Goal: Navigation & Orientation: Find specific page/section

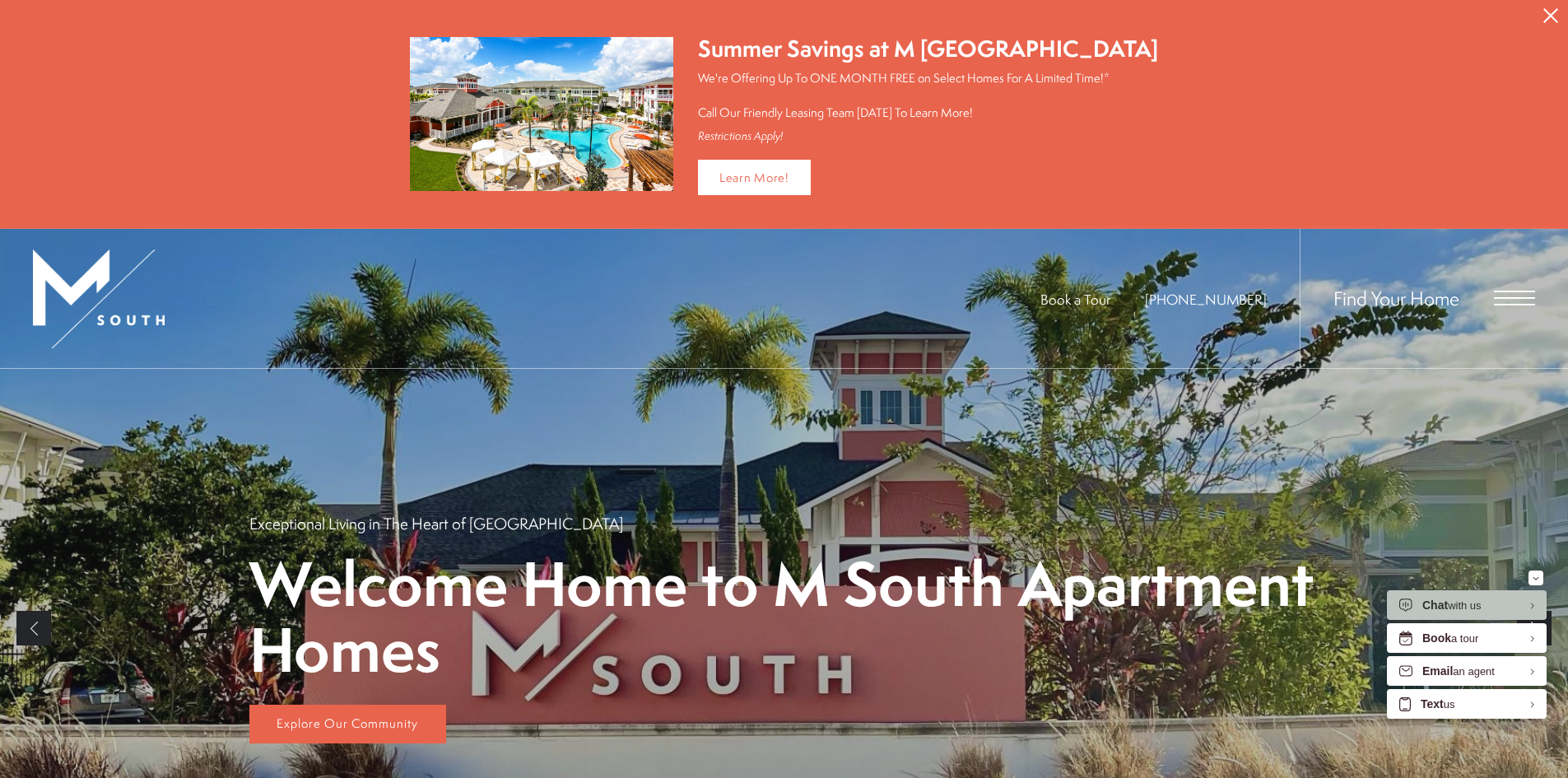
click at [1521, 295] on span "Open Menu" at bounding box center [1515, 298] width 41 height 15
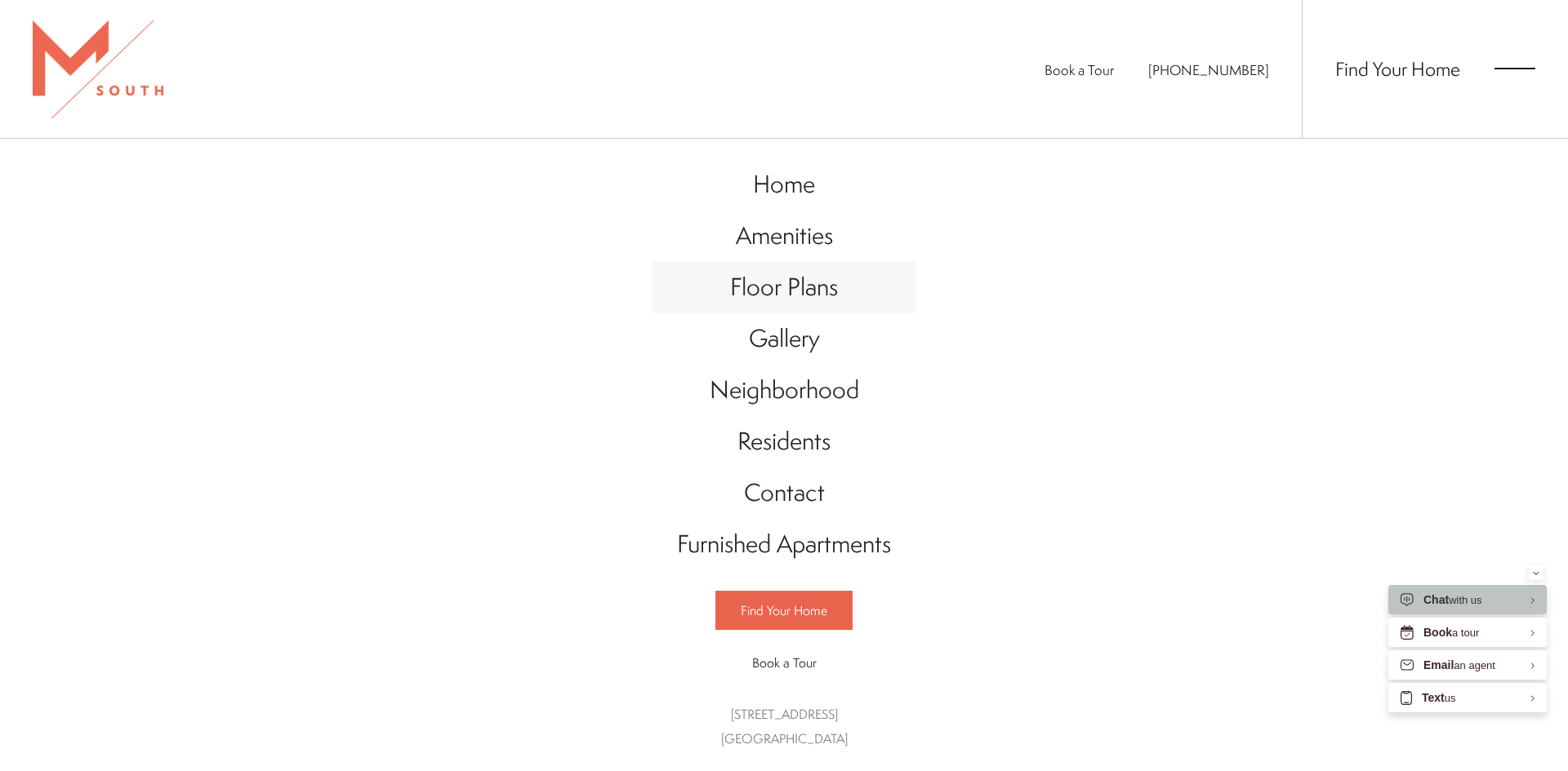
click at [791, 292] on span "Floor Plans" at bounding box center [784, 286] width 108 height 34
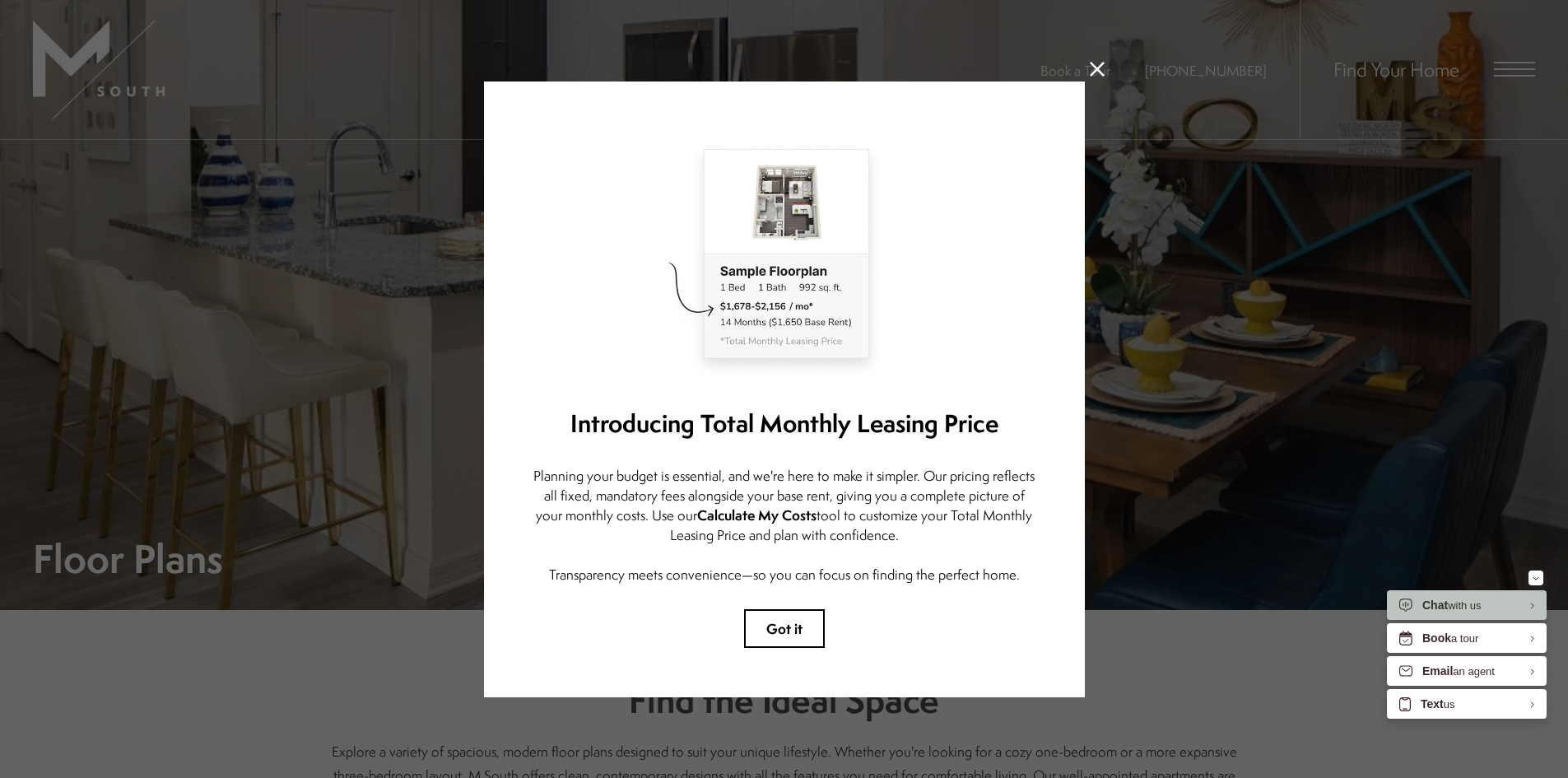
click at [1094, 62] on icon at bounding box center [1097, 69] width 15 height 15
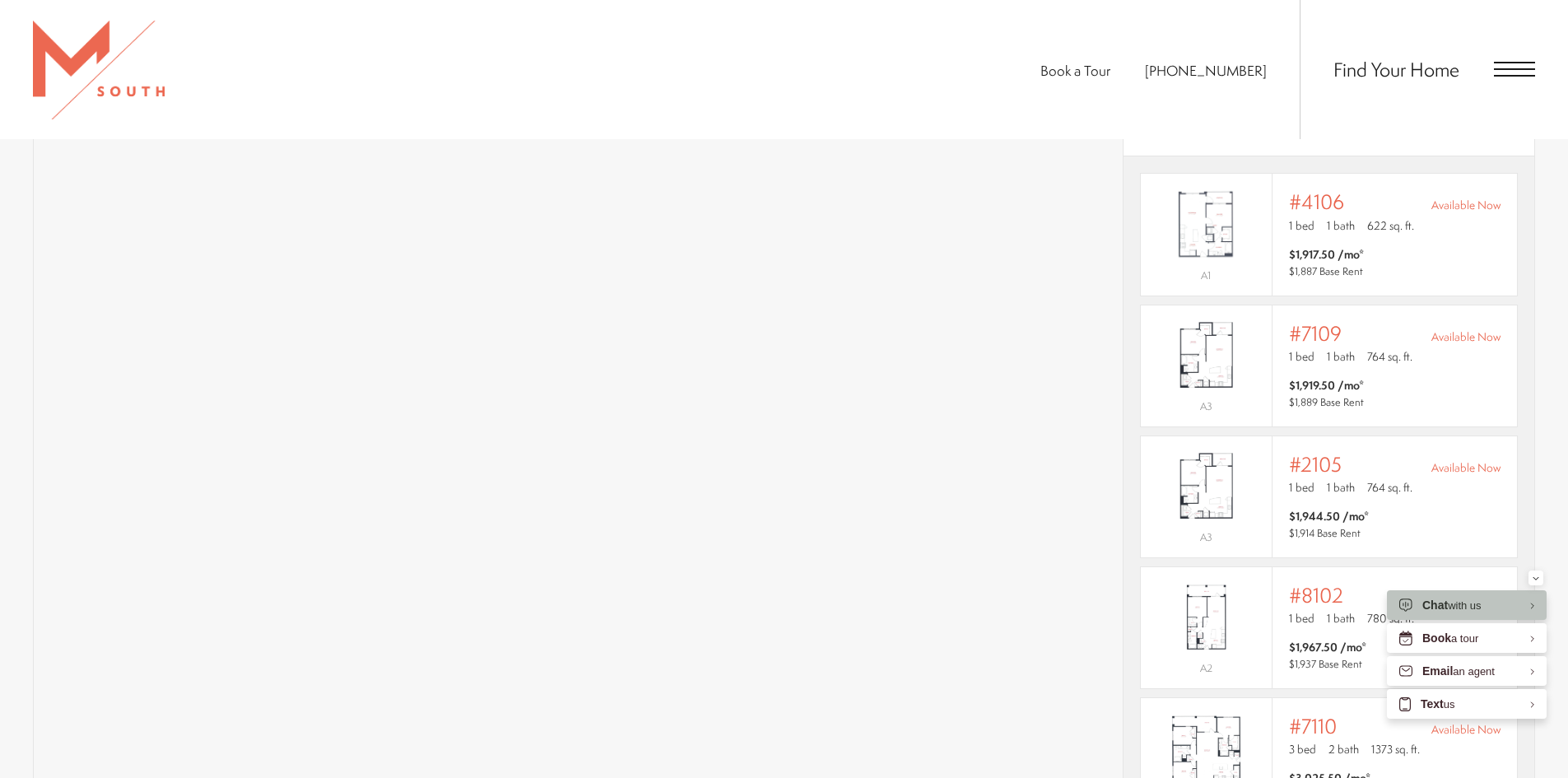
scroll to position [1318, 0]
